Goal: Transaction & Acquisition: Obtain resource

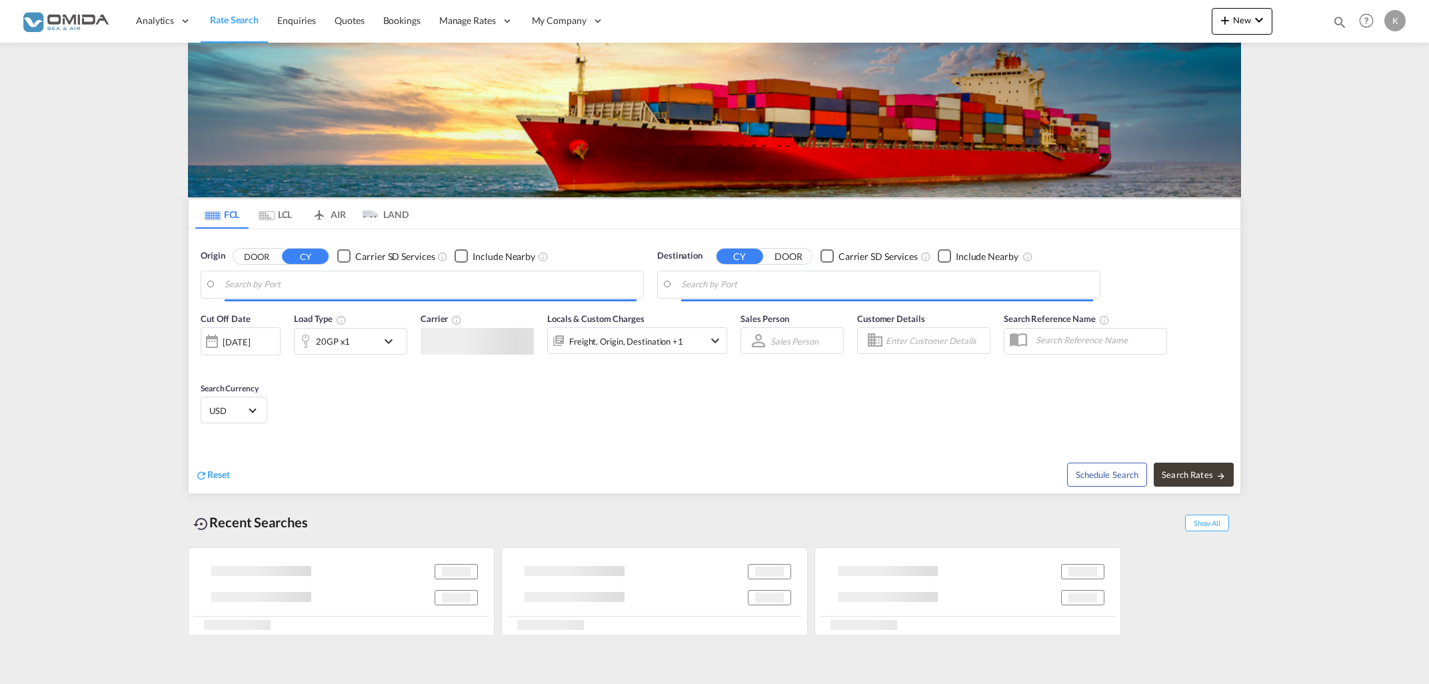
type input "[PERSON_NAME]/[GEOGRAPHIC_DATA], PKBQM"
type input "[GEOGRAPHIC_DATA], [GEOGRAPHIC_DATA]"
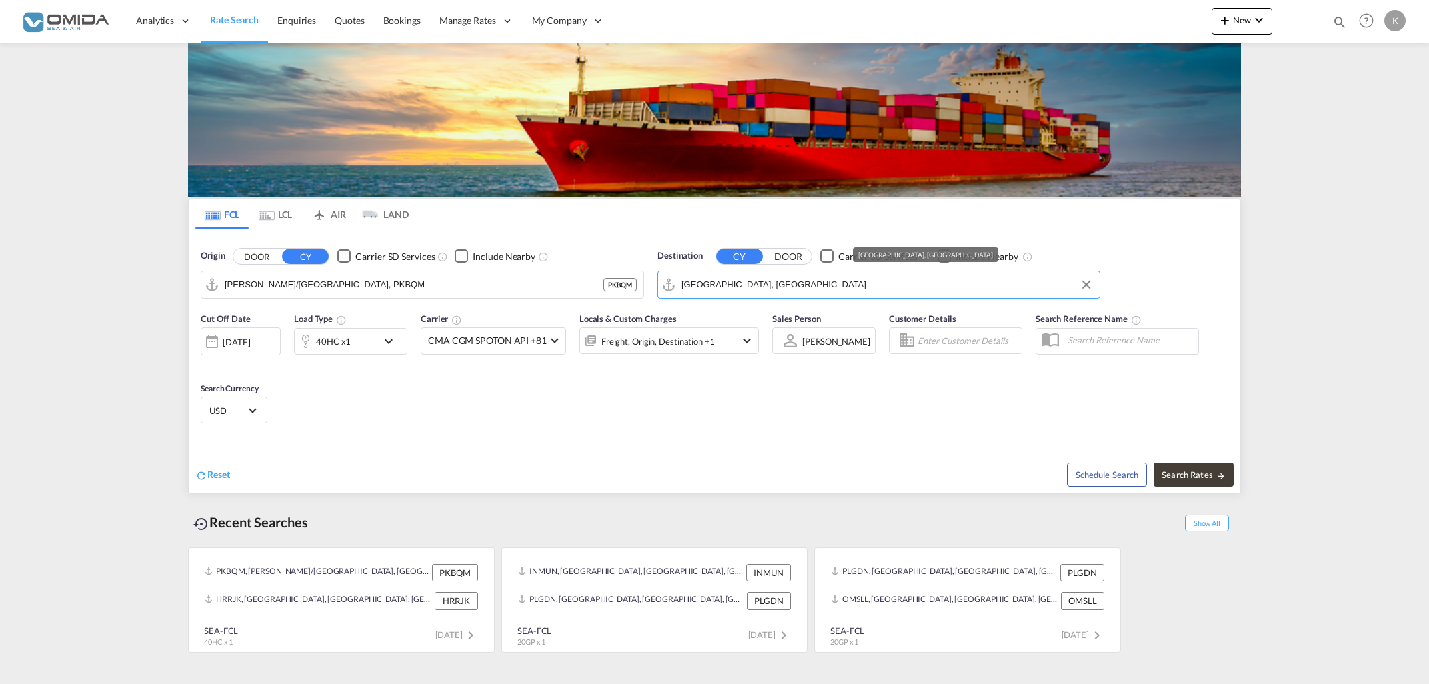
click at [834, 288] on input "[GEOGRAPHIC_DATA], [GEOGRAPHIC_DATA]" at bounding box center [887, 285] width 412 height 20
click at [412, 289] on input "[PERSON_NAME]/[GEOGRAPHIC_DATA], PKBQM" at bounding box center [431, 285] width 412 height 20
drag, startPoint x: 468, startPoint y: 407, endPoint x: 447, endPoint y: 371, distance: 42.4
click at [467, 407] on div "Cut Off Date [DATE] [DATE] Load Type 40HC x1 Carrier CMA CGM SPOTON API +81 Onl…" at bounding box center [715, 370] width 1052 height 130
click at [407, 288] on input "[PERSON_NAME]/[GEOGRAPHIC_DATA], PKBQM" at bounding box center [431, 285] width 412 height 20
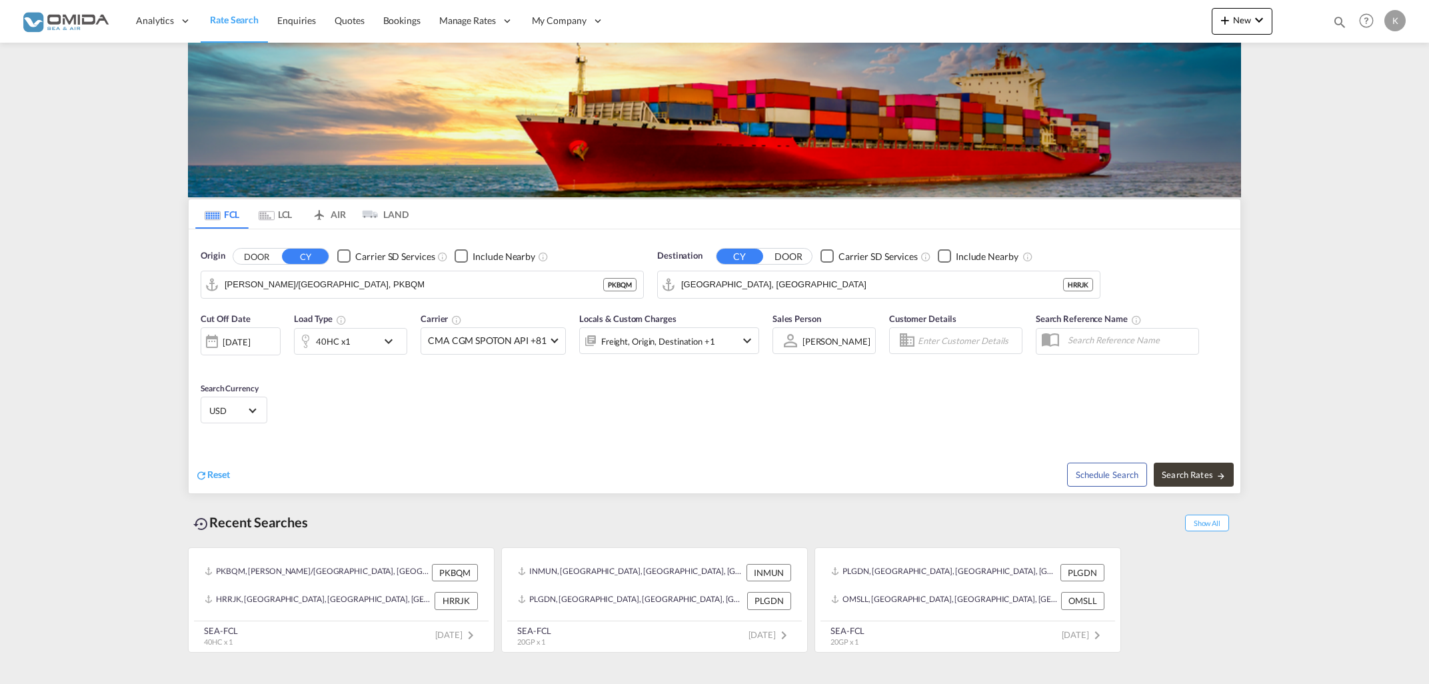
click at [472, 430] on div "Cut Off Date [DATE] [DATE] Load Type 40HC x1 Carrier CMA CGM SPOTON API +81 Onl…" at bounding box center [715, 370] width 1052 height 130
click at [421, 286] on input "[PERSON_NAME]/[GEOGRAPHIC_DATA], PKBQM" at bounding box center [431, 285] width 412 height 20
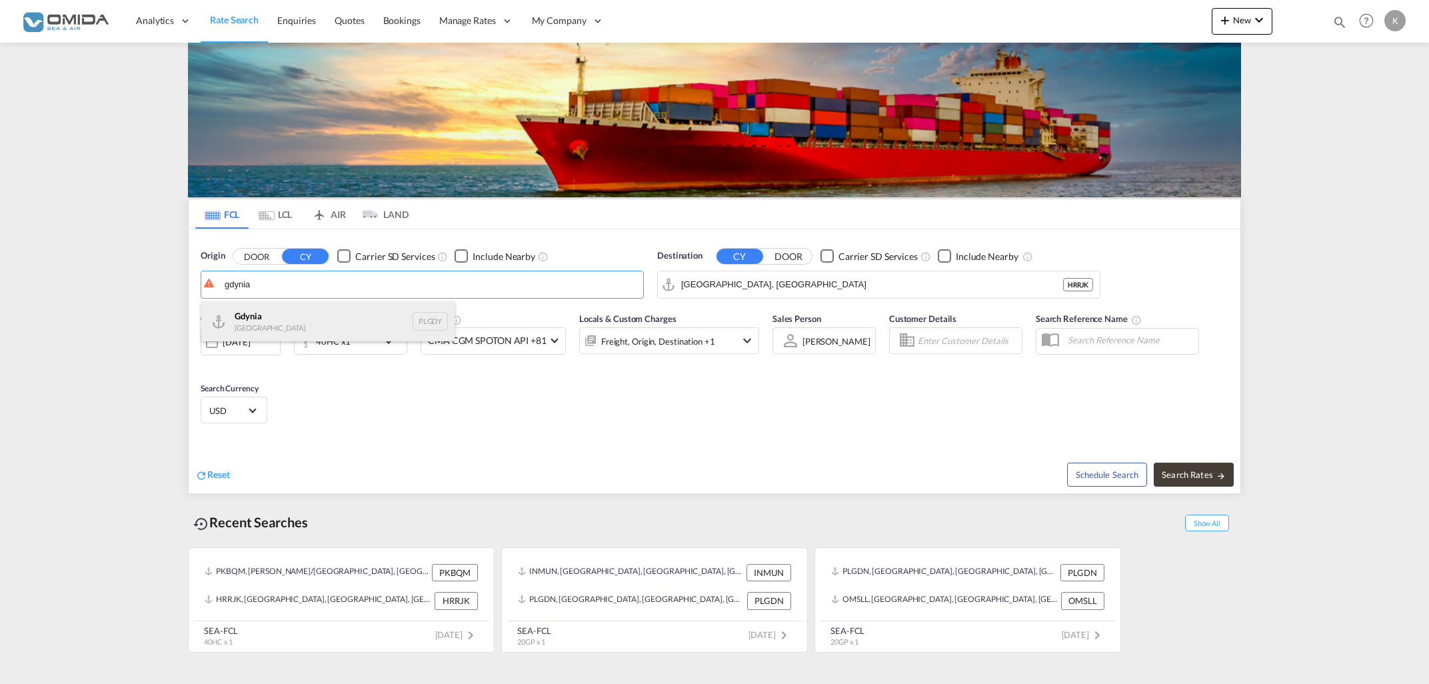
click at [344, 325] on div "[GEOGRAPHIC_DATA] [GEOGRAPHIC_DATA] PLGDY" at bounding box center [327, 321] width 253 height 40
type input "[GEOGRAPHIC_DATA], PLGDY"
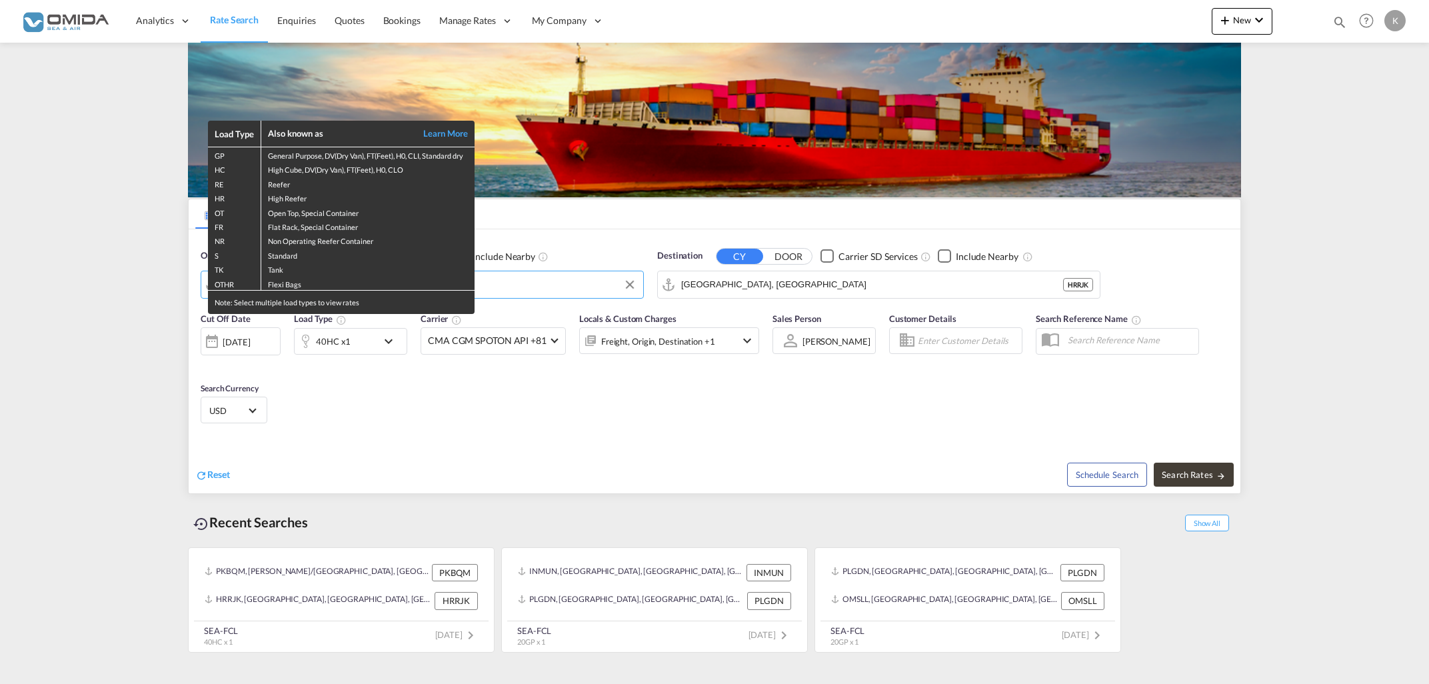
click at [759, 282] on div "Load Type Also known as Learn More GP General Purpose, DV(Dry Van), FT(Feet), H…" at bounding box center [714, 342] width 1429 height 684
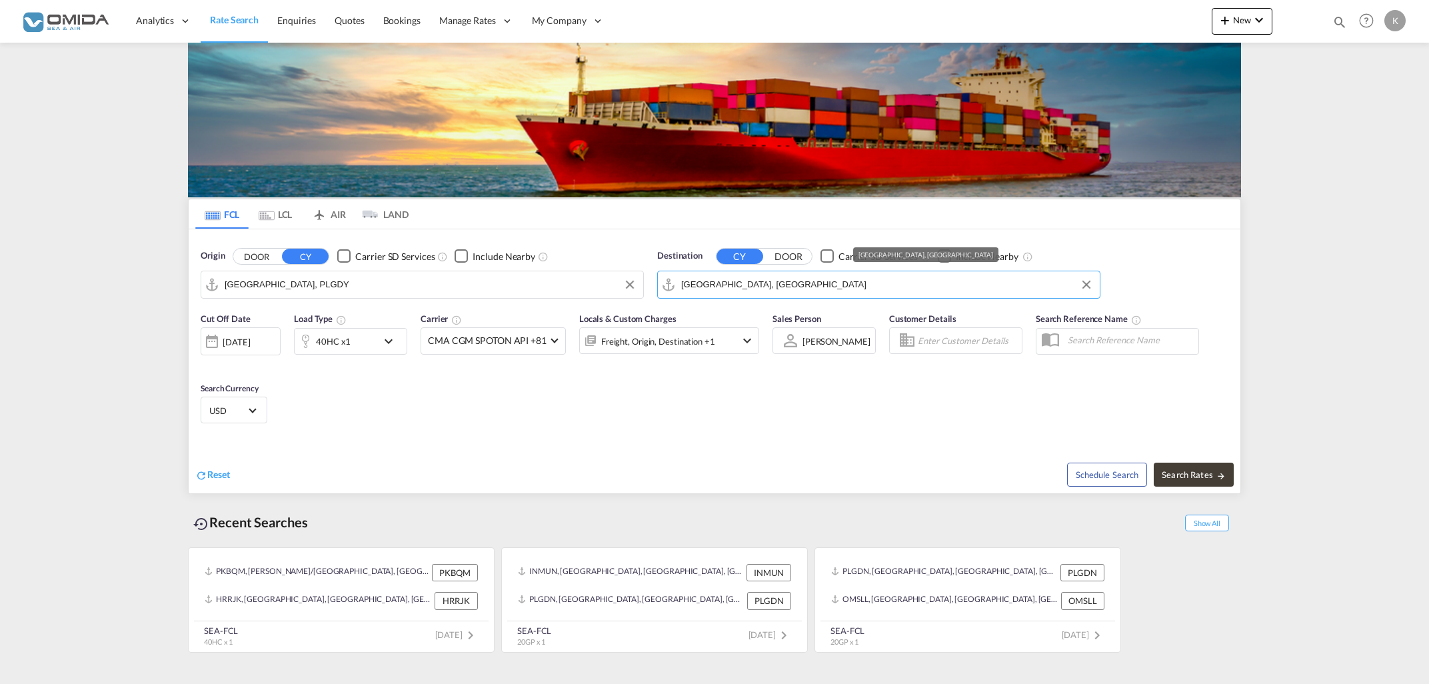
drag, startPoint x: 759, startPoint y: 282, endPoint x: 724, endPoint y: 287, distance: 35.0
click at [724, 287] on input "[GEOGRAPHIC_DATA], [GEOGRAPHIC_DATA]" at bounding box center [887, 285] width 412 height 20
drag, startPoint x: 754, startPoint y: 287, endPoint x: 684, endPoint y: 281, distance: 70.2
click at [684, 281] on input "[GEOGRAPHIC_DATA], [GEOGRAPHIC_DATA]" at bounding box center [887, 285] width 412 height 20
type input "R"
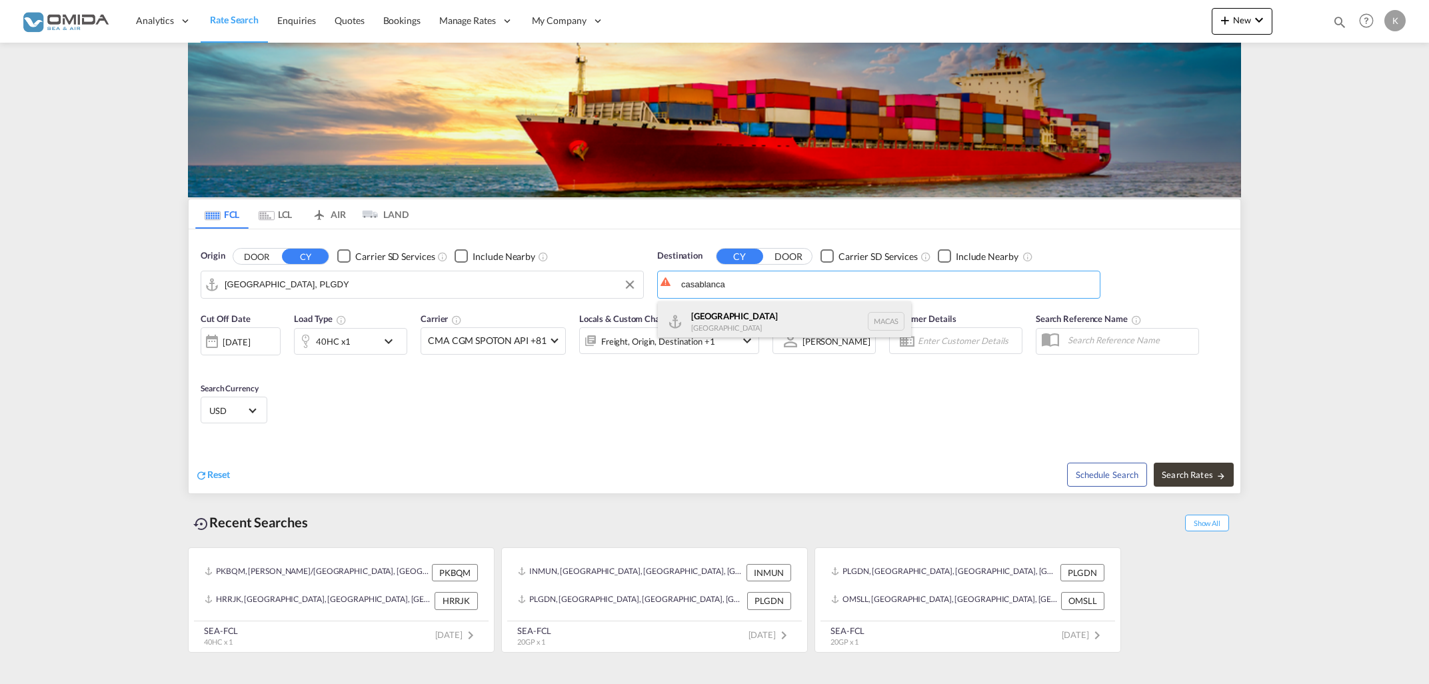
click at [708, 313] on div "Casablanca [GEOGRAPHIC_DATA] [GEOGRAPHIC_DATA]" at bounding box center [784, 321] width 253 height 40
type input "[GEOGRAPHIC_DATA], MACAS"
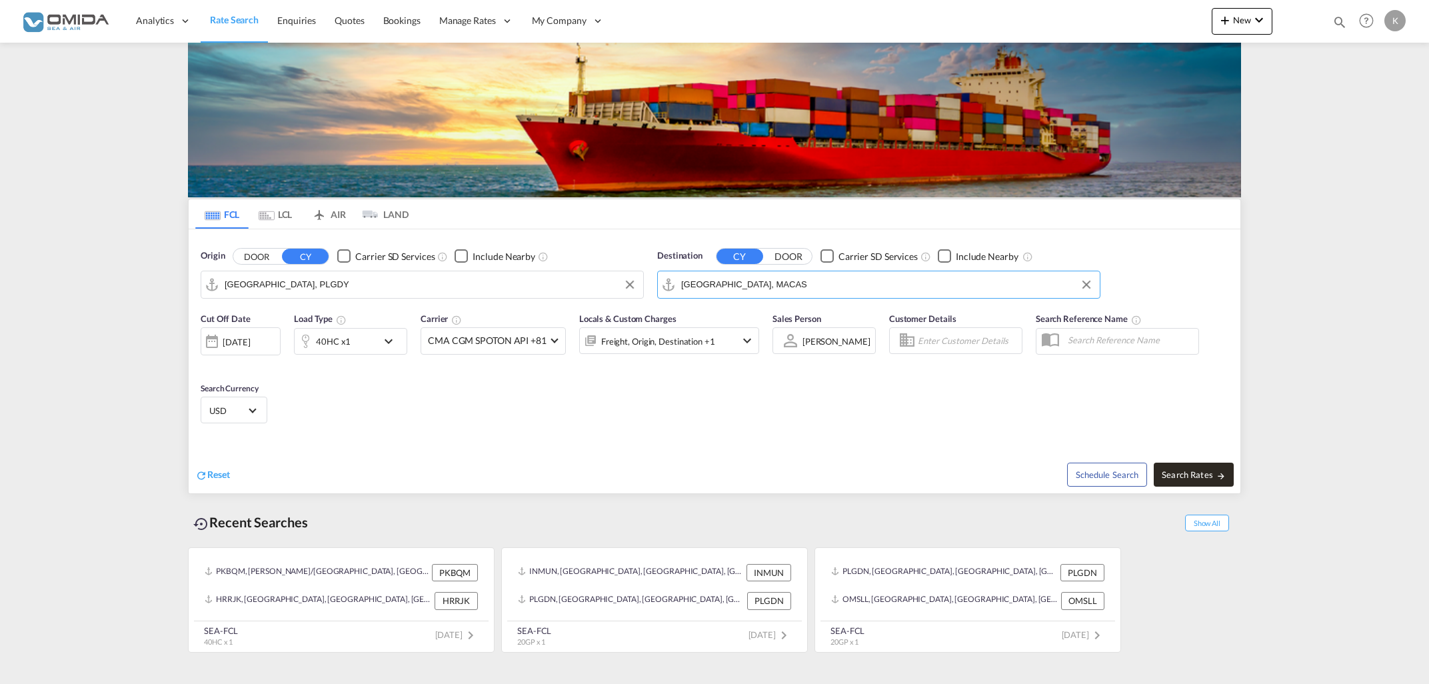
click at [1194, 468] on button "Search Rates" at bounding box center [1194, 475] width 80 height 24
type input "PLGDY to MACAS / [DATE]"
